Goal: Task Accomplishment & Management: Manage account settings

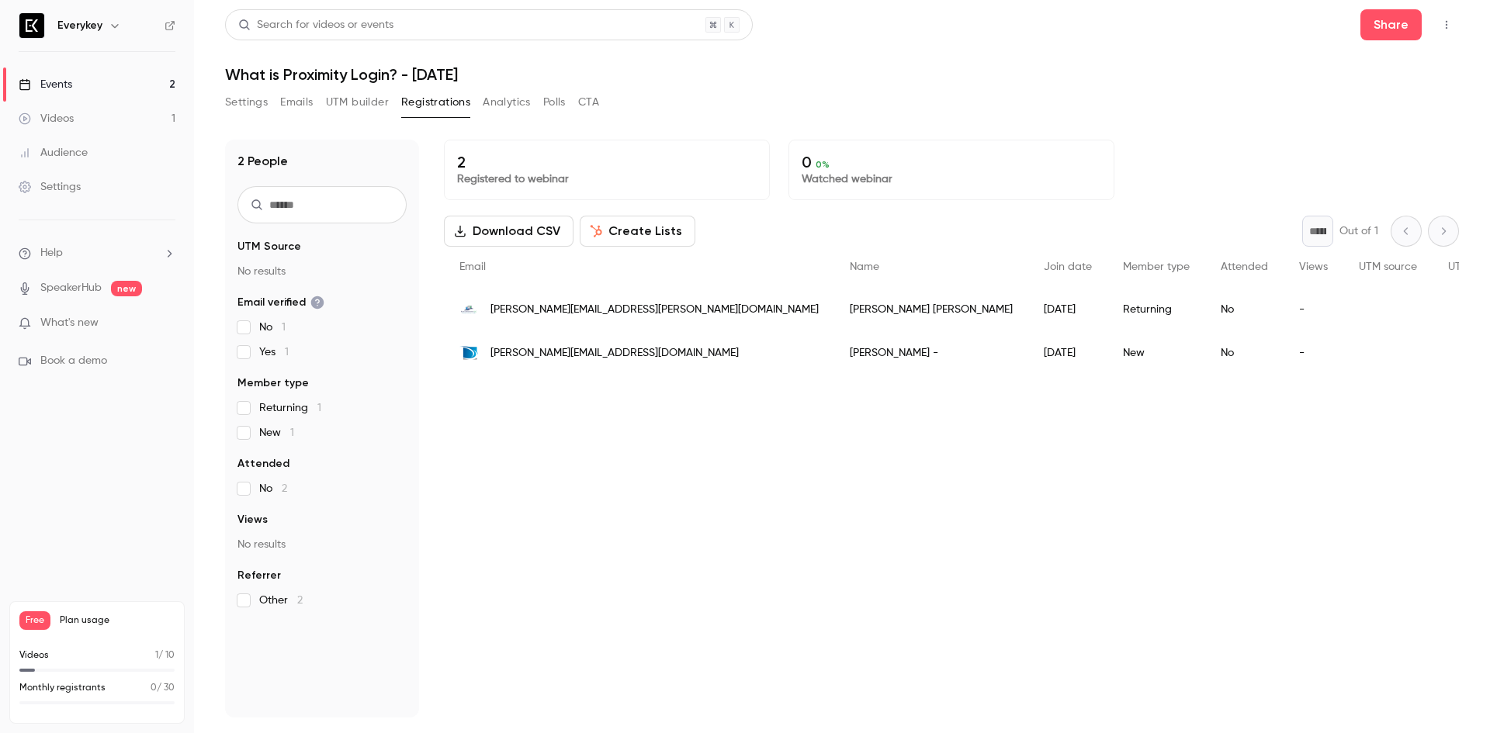
click at [81, 86] on link "Events 2" at bounding box center [97, 85] width 194 height 34
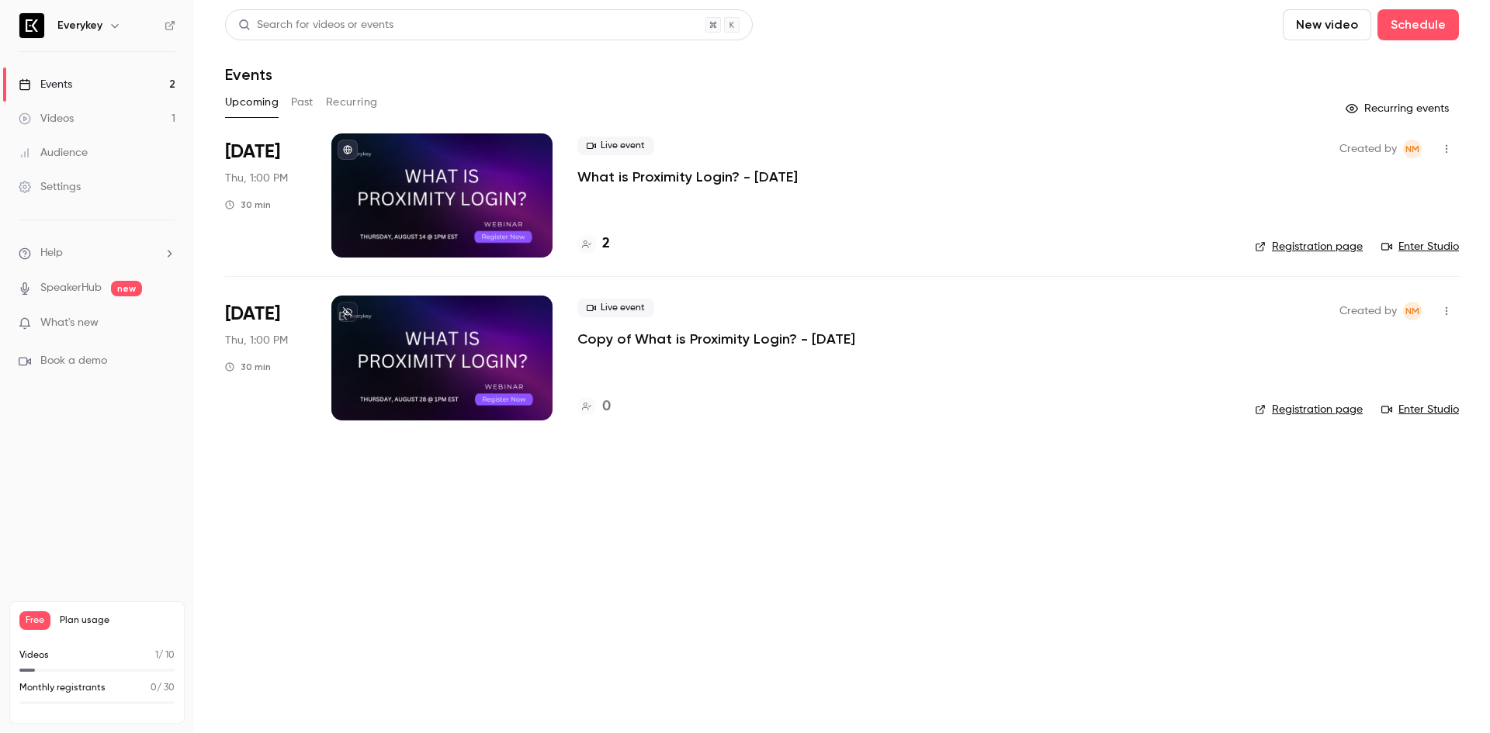
click at [1451, 143] on button "button" at bounding box center [1446, 149] width 25 height 25
click at [1035, 239] on div at bounding box center [745, 366] width 1490 height 733
click at [1449, 153] on icon "button" at bounding box center [1446, 149] width 12 height 11
click at [923, 476] on div at bounding box center [745, 366] width 1490 height 733
click at [1446, 151] on icon "button" at bounding box center [1446, 149] width 12 height 11
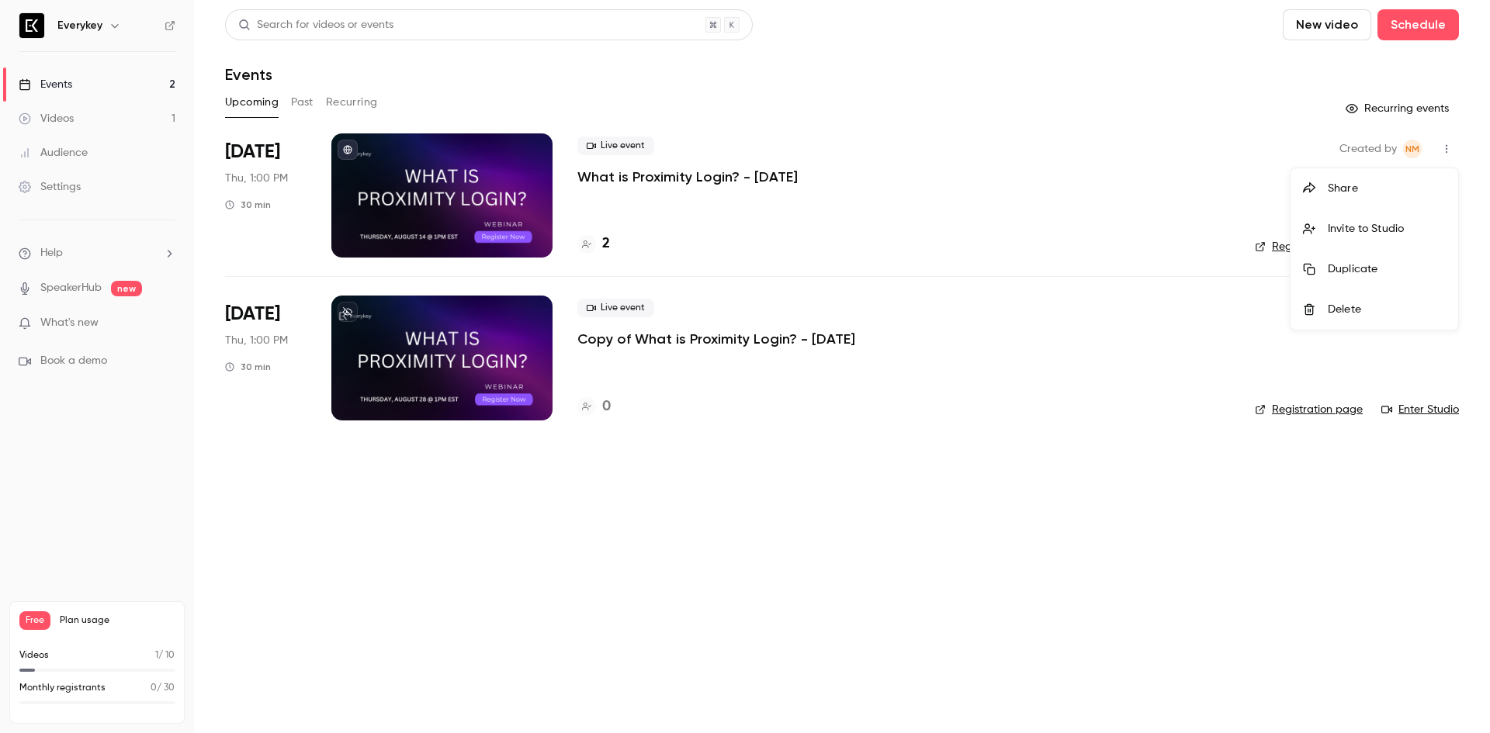
click at [1349, 310] on div "Delete" at bounding box center [1387, 310] width 118 height 16
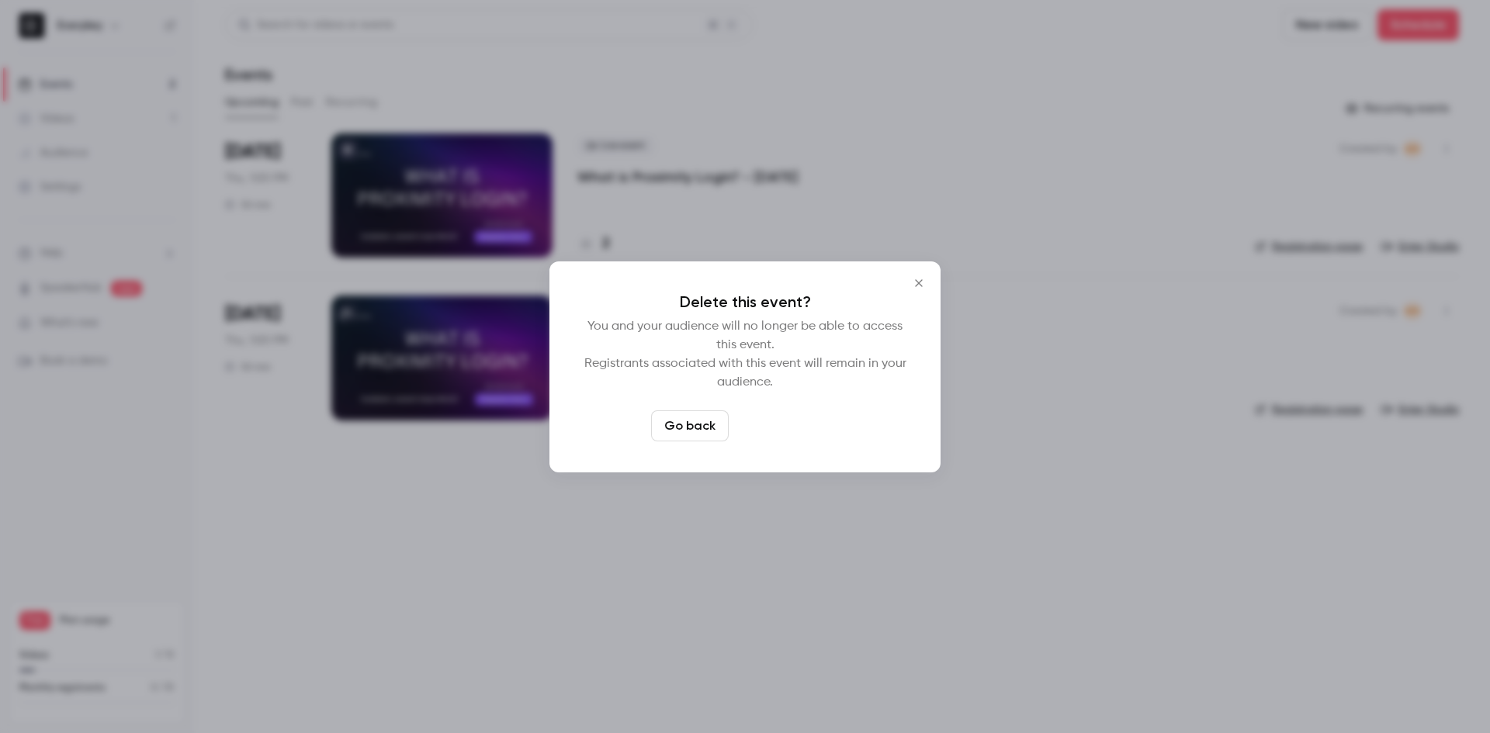
click at [796, 436] on button "Delete event" at bounding box center [787, 425] width 104 height 31
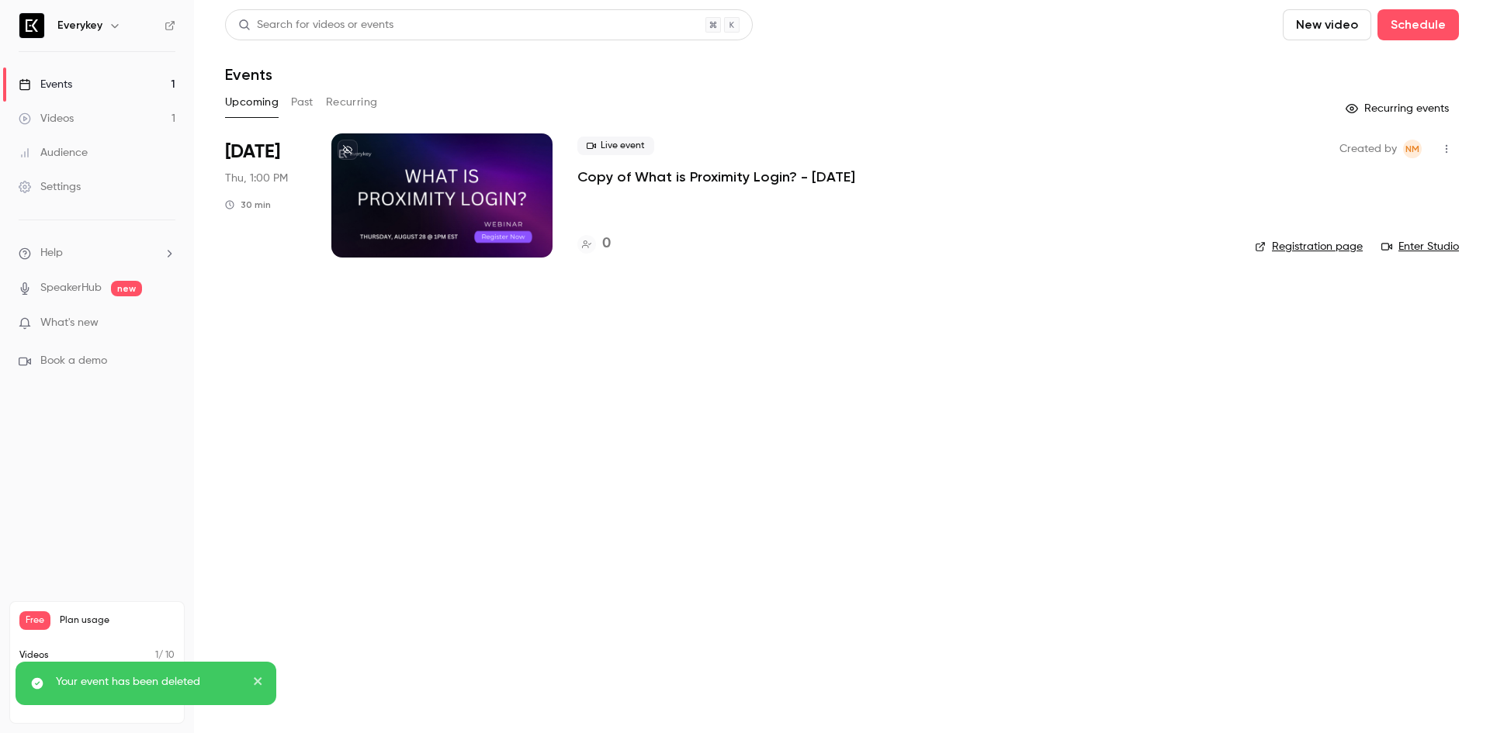
click at [797, 400] on main "Search for videos or events New video Schedule Events Upcoming Past Recurring R…" at bounding box center [842, 366] width 1296 height 733
